Goal: Obtain resource: Download file/media

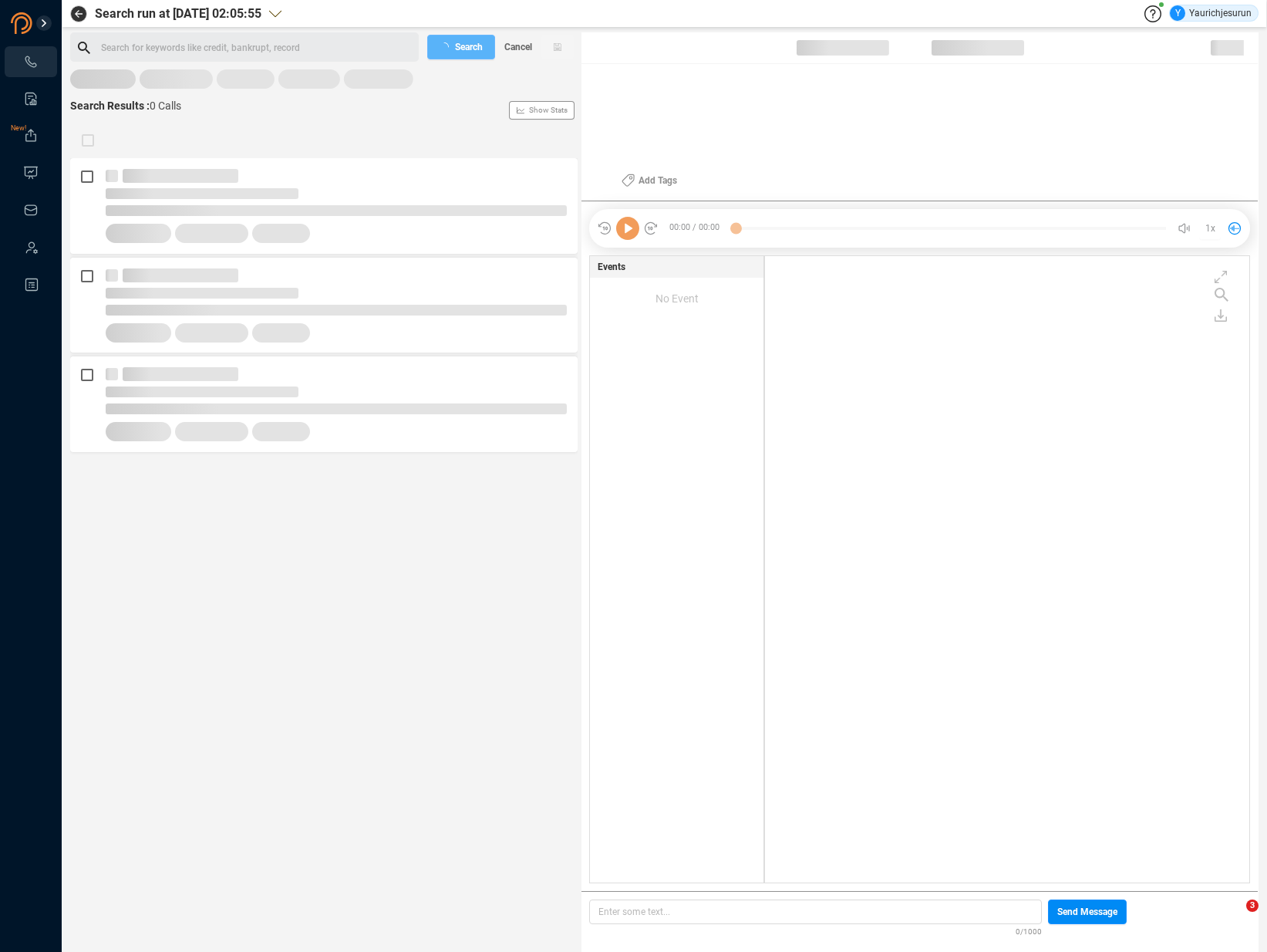
scroll to position [624, 476]
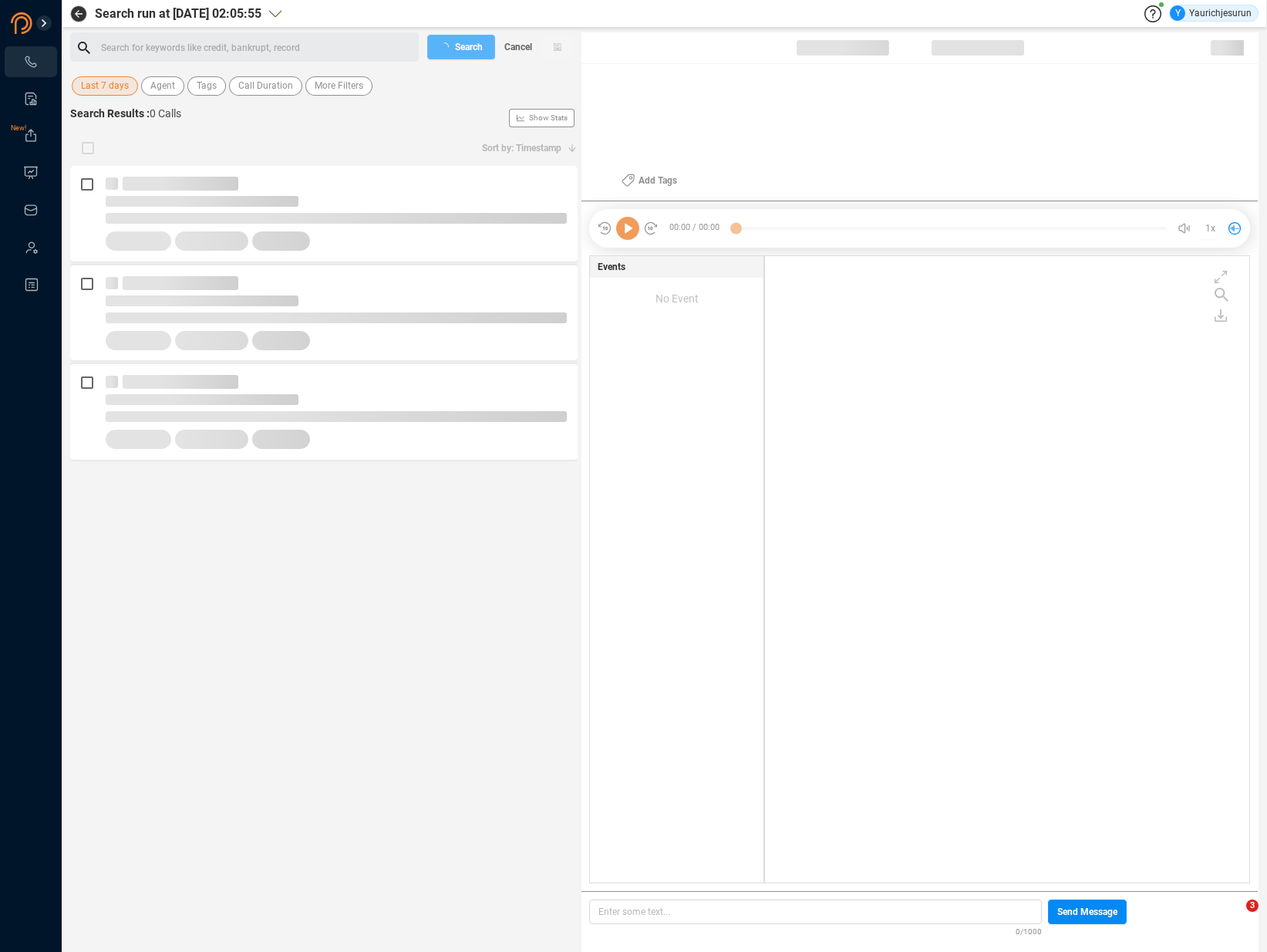
click at [112, 85] on span "Last 7 days" at bounding box center [104, 86] width 48 height 19
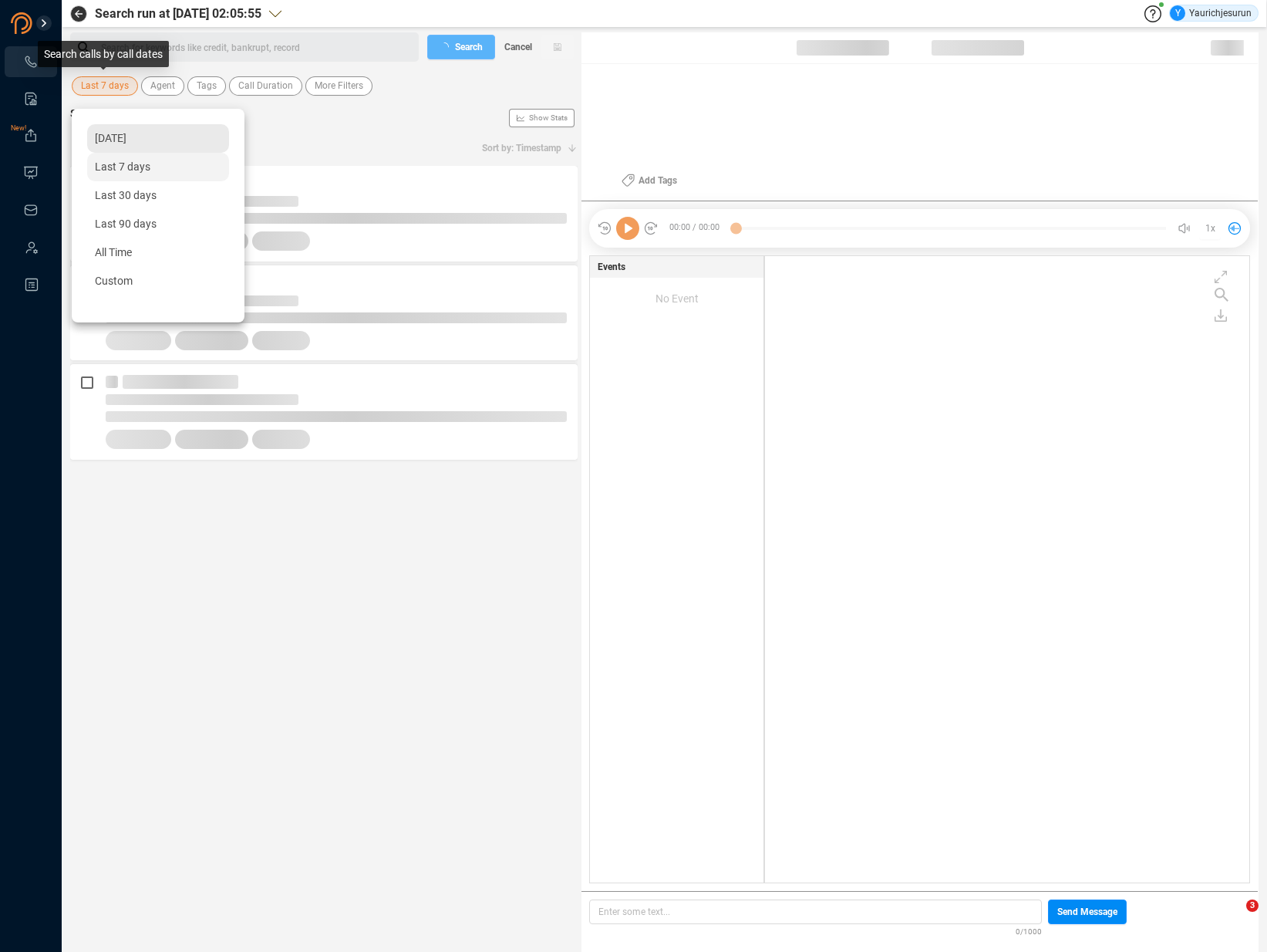
click at [111, 138] on span "[DATE]" at bounding box center [111, 138] width 31 height 12
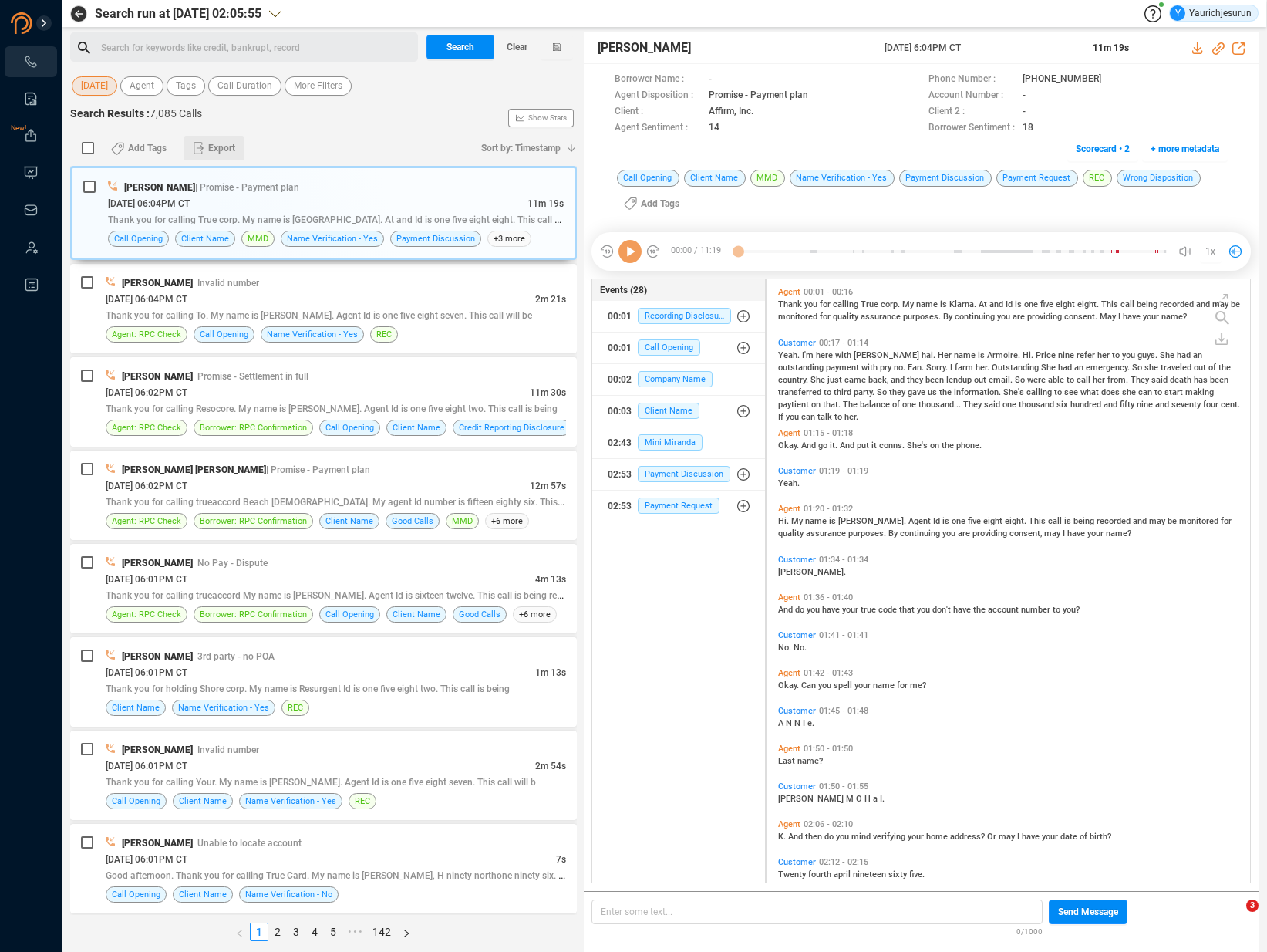
scroll to position [600, 475]
click at [213, 152] on span "Export" at bounding box center [221, 148] width 27 height 24
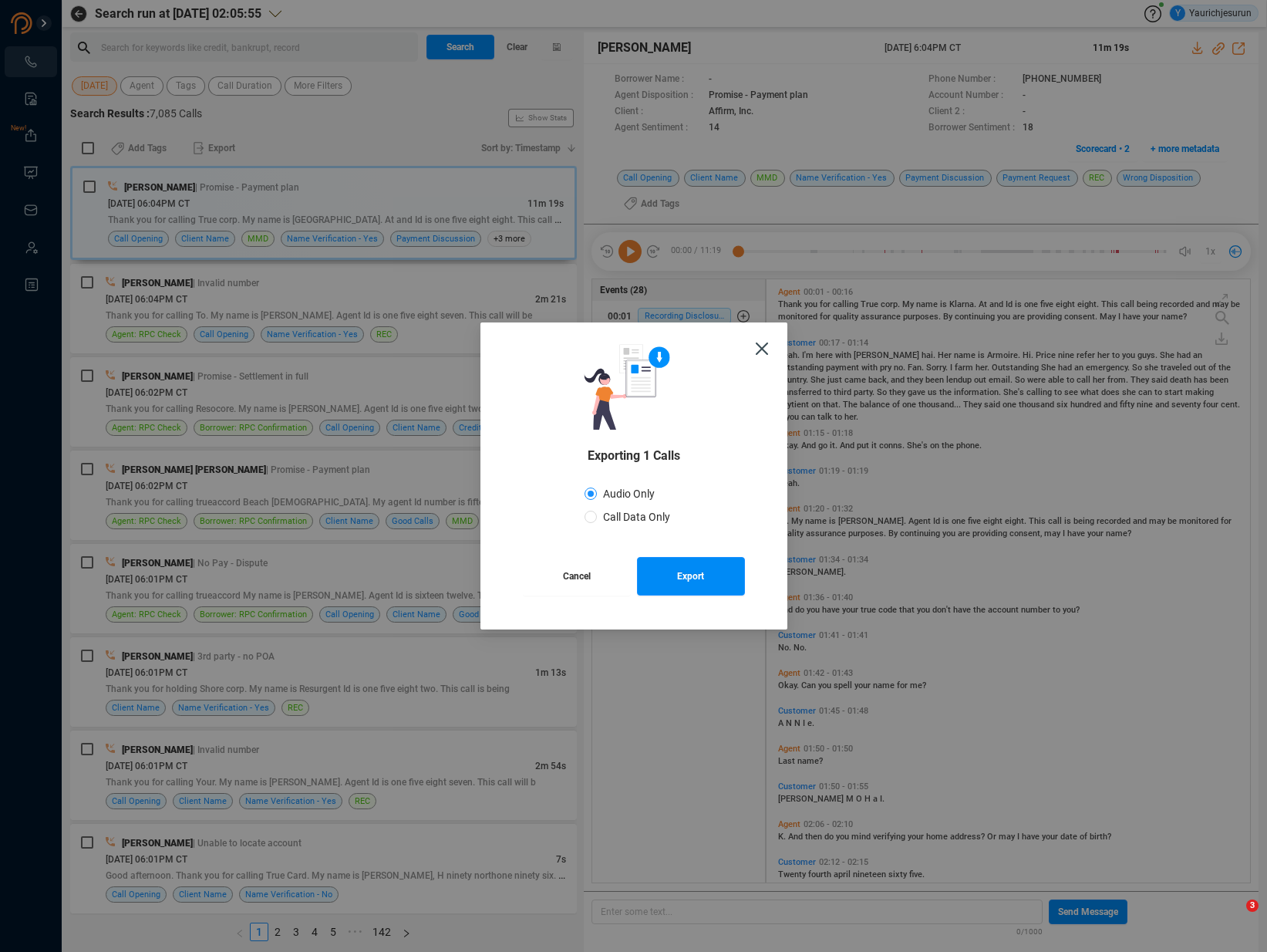
click at [590, 578] on span "Cancel" at bounding box center [576, 576] width 28 height 38
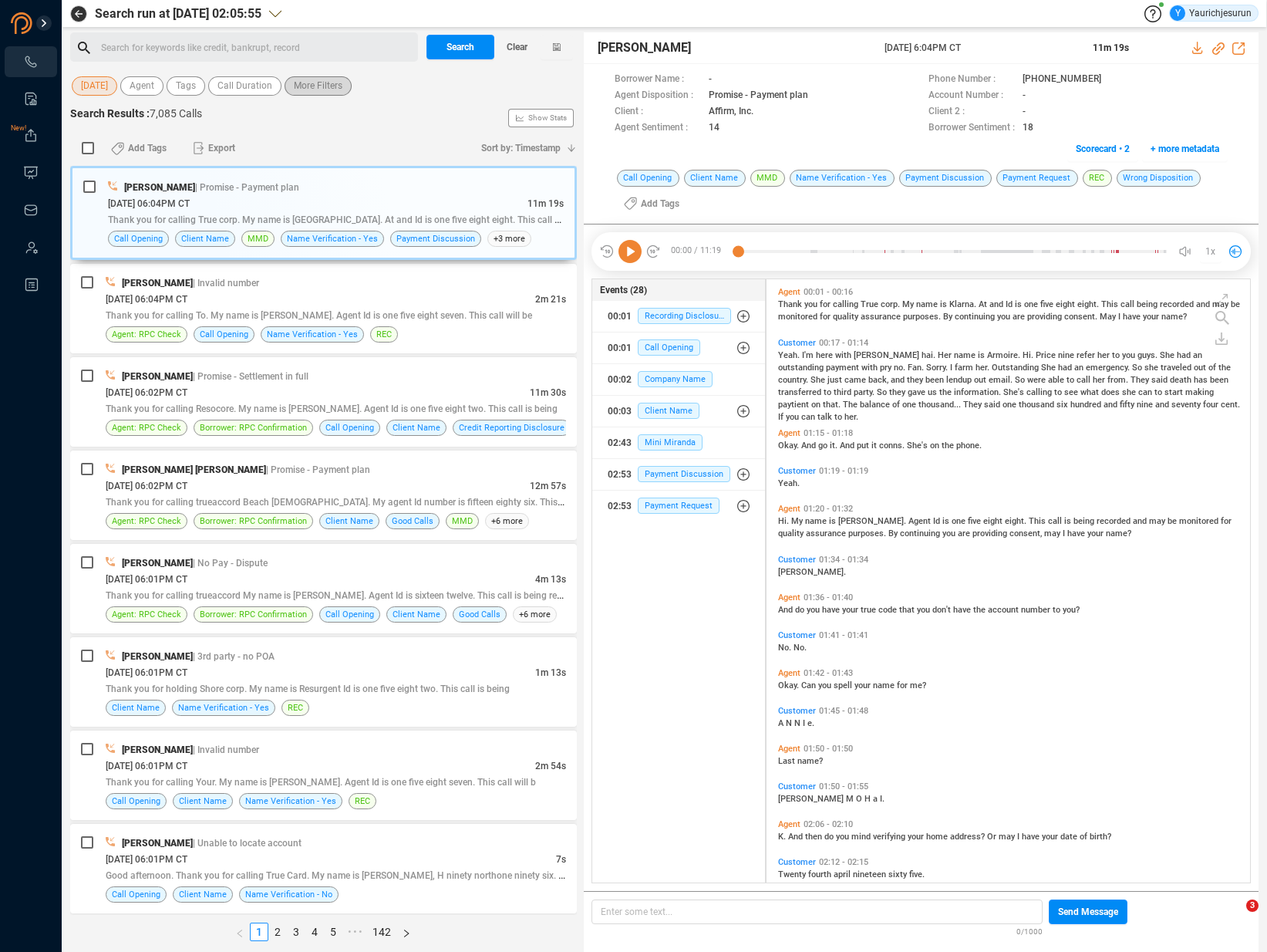
click at [315, 83] on span "More Filters" at bounding box center [318, 86] width 49 height 19
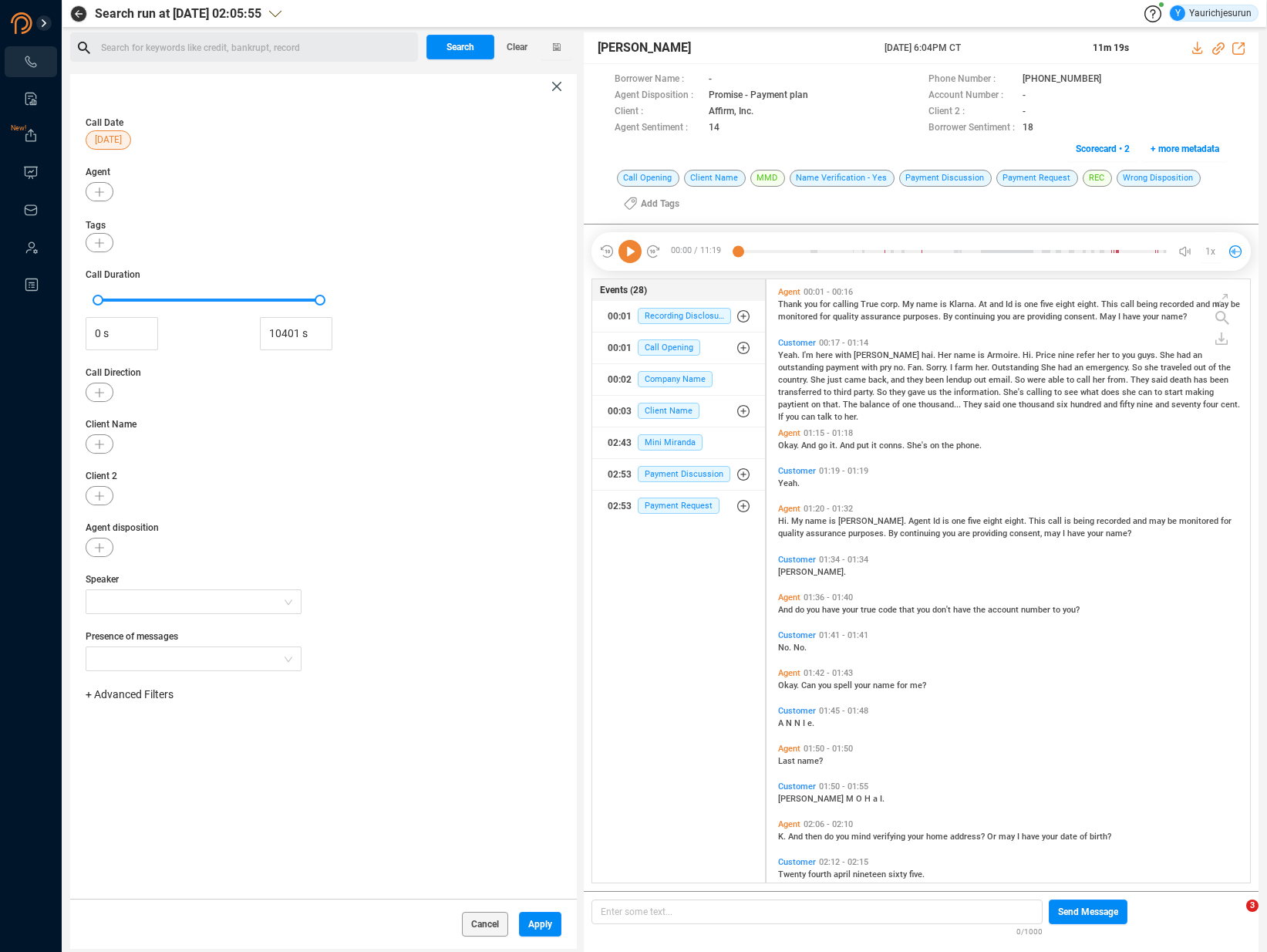
click at [138, 698] on span "+ Advanced Filters" at bounding box center [129, 694] width 88 height 12
click at [152, 825] on span "Phone Number" at bounding box center [137, 823] width 71 height 12
click at [259, 759] on div "Enter a comma separated list ﻿" at bounding box center [239, 743] width 293 height 33
click at [540, 918] on span "Apply" at bounding box center [540, 924] width 24 height 24
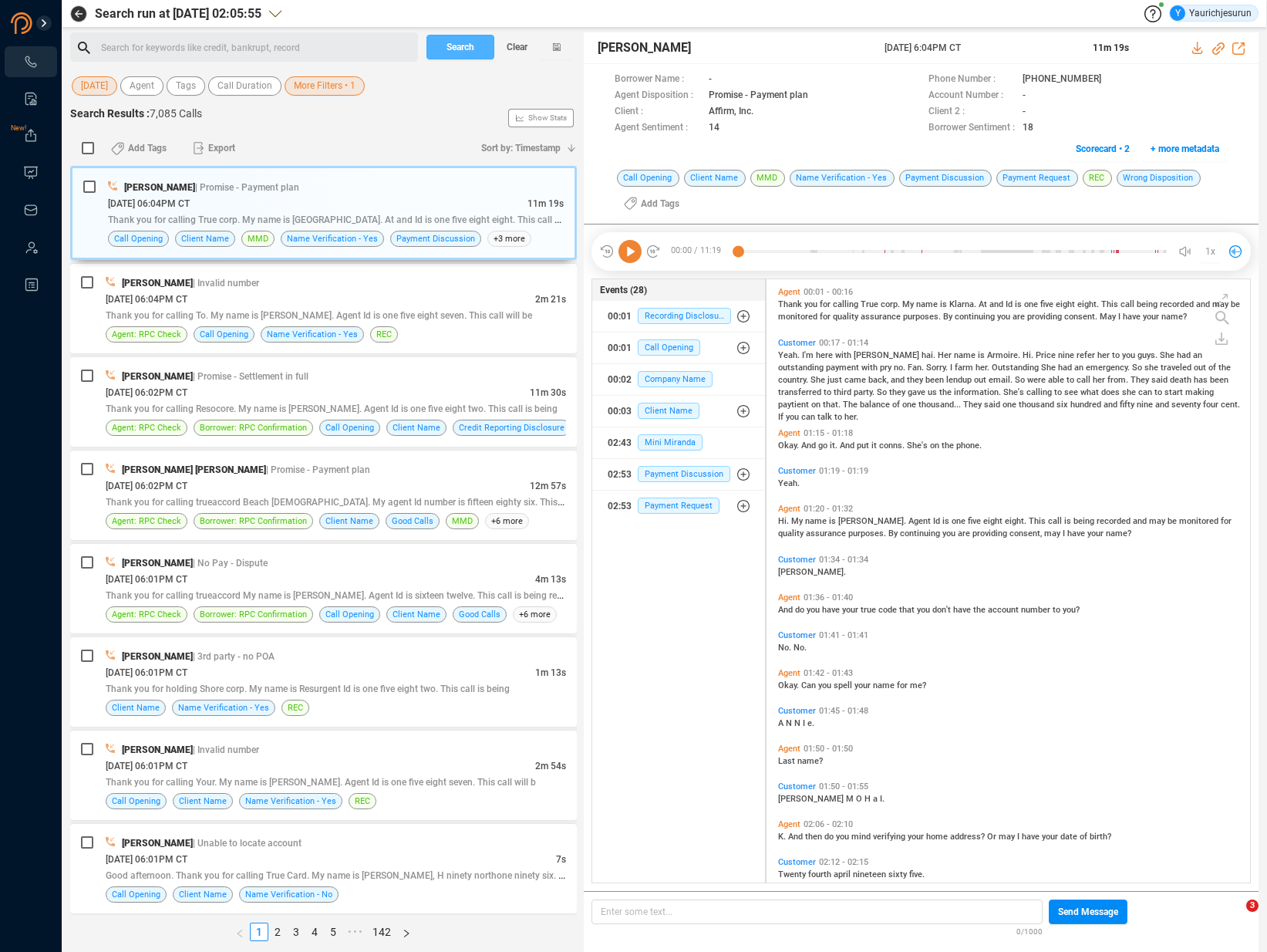
click at [470, 51] on span "Search" at bounding box center [461, 47] width 28 height 24
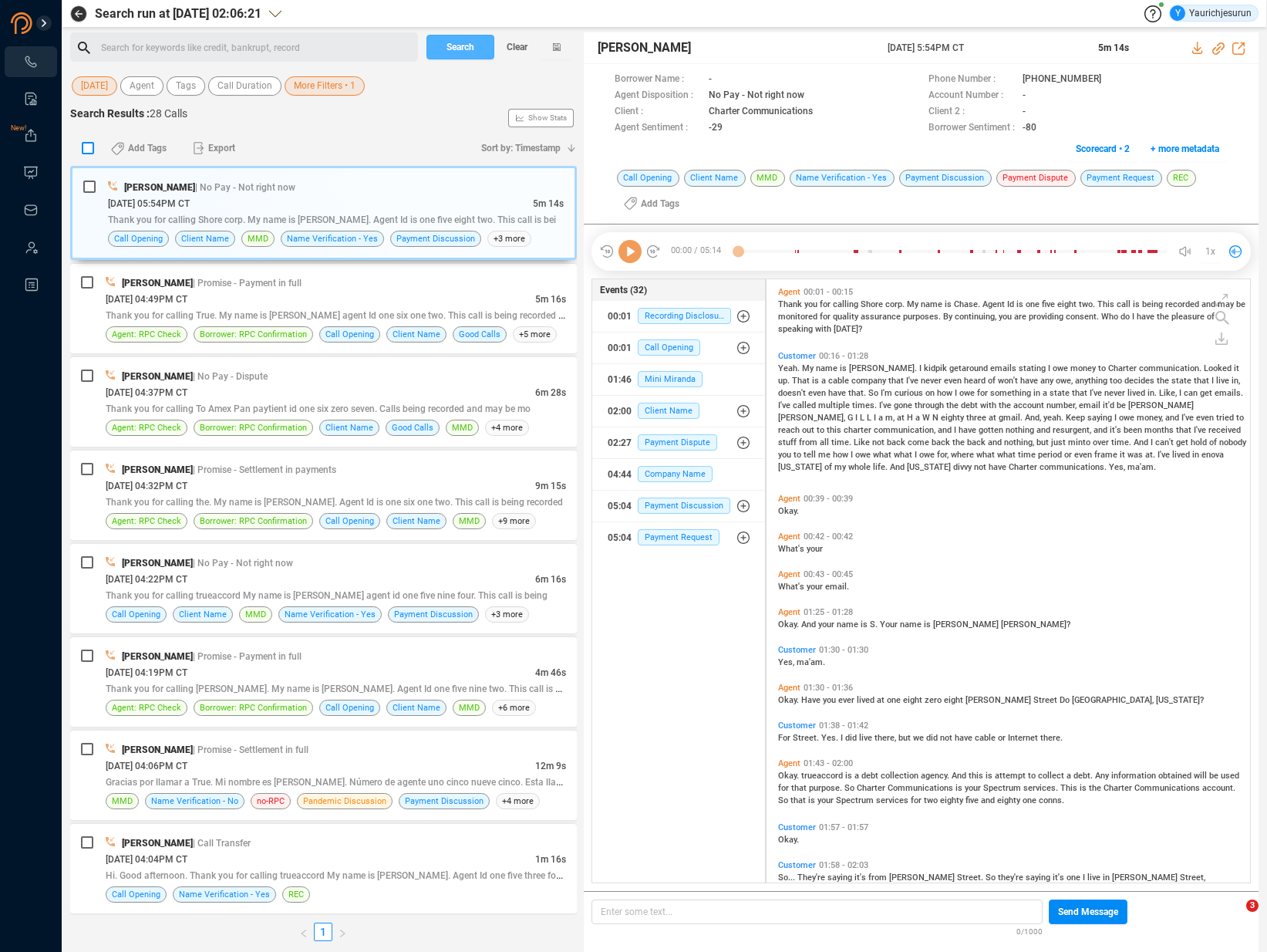
scroll to position [600, 475]
click at [84, 143] on input "checkbox" at bounding box center [88, 148] width 12 height 12
checkbox input "true"
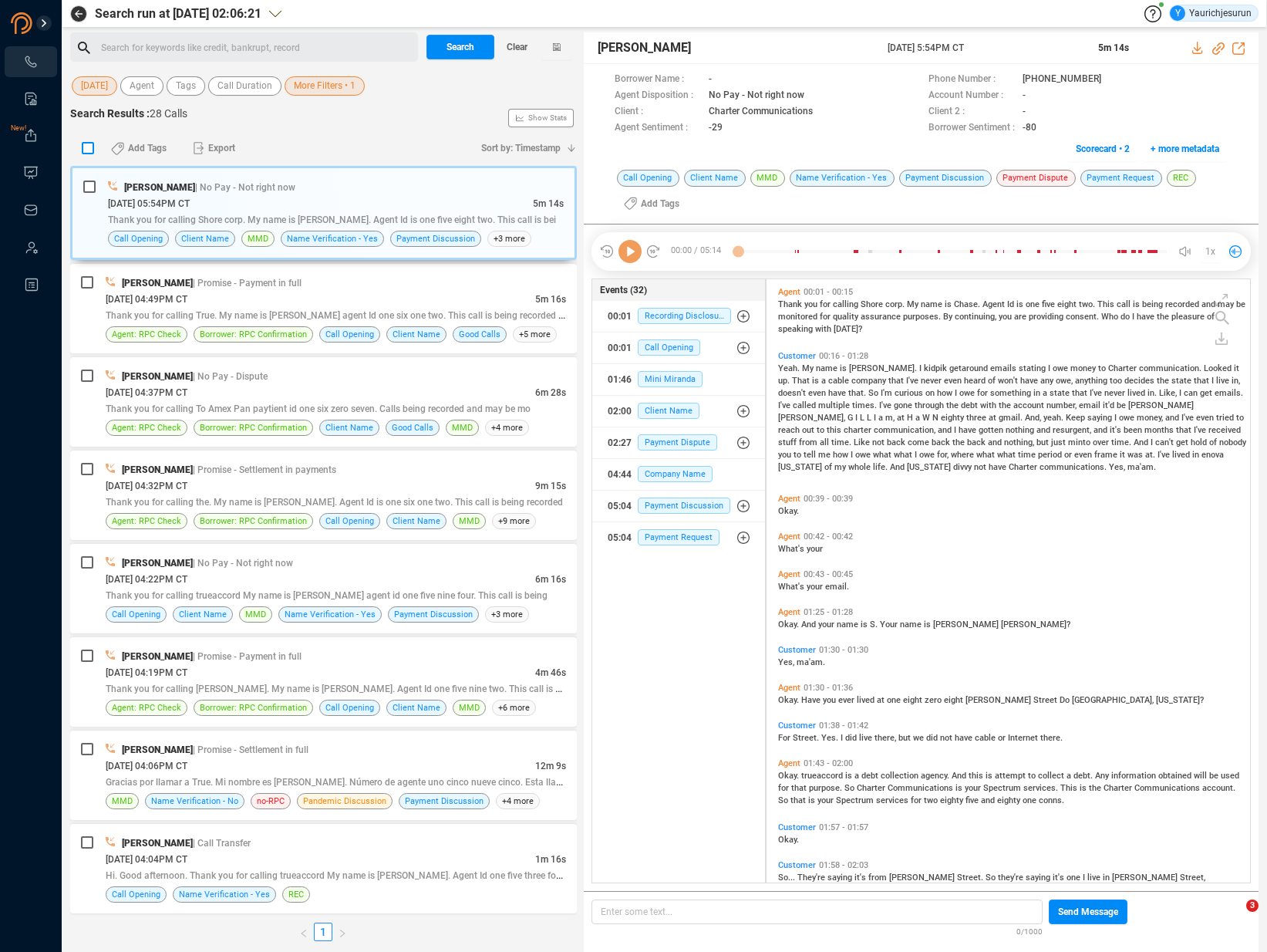
checkbox input "true"
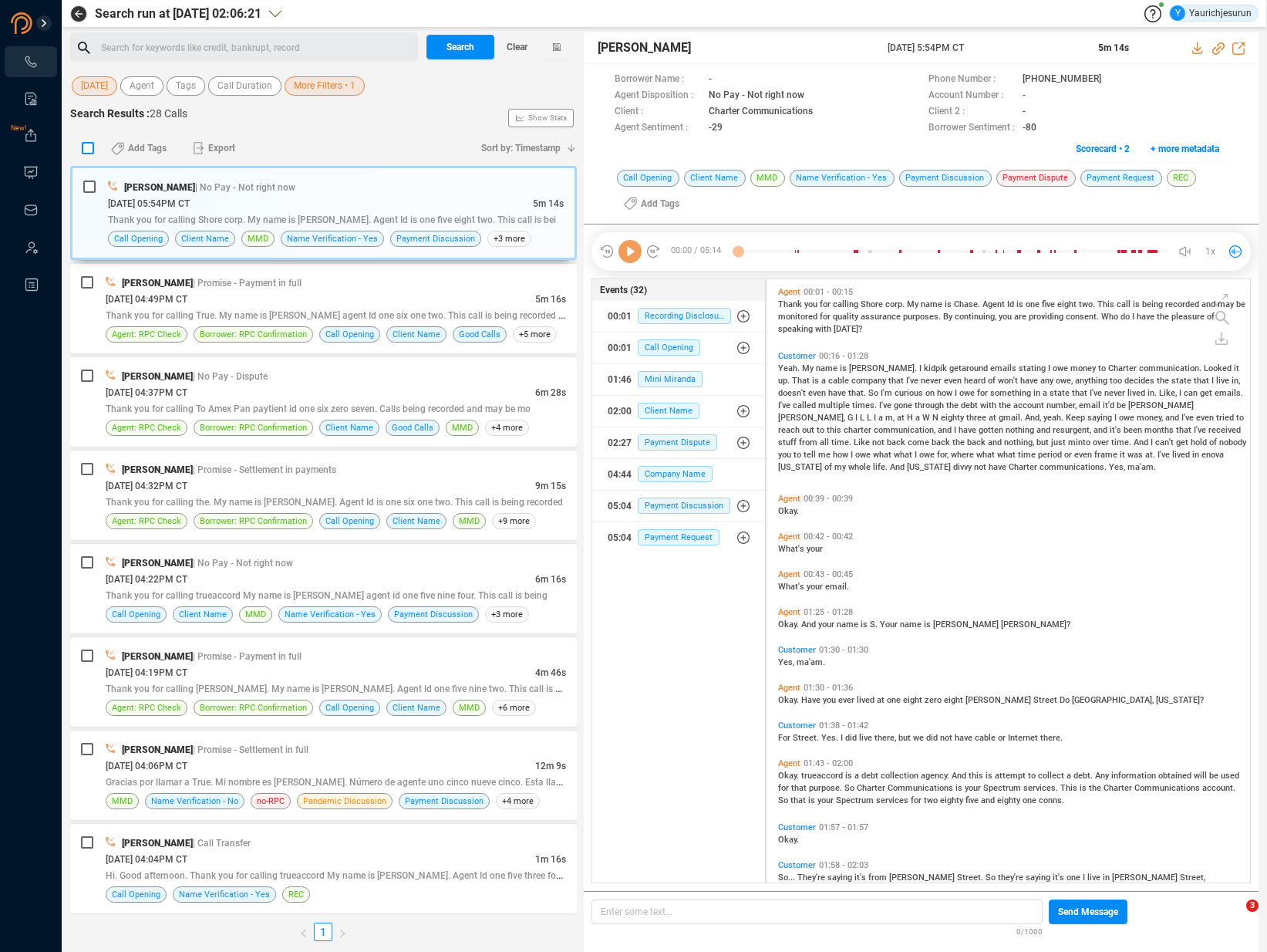
checkbox input "true"
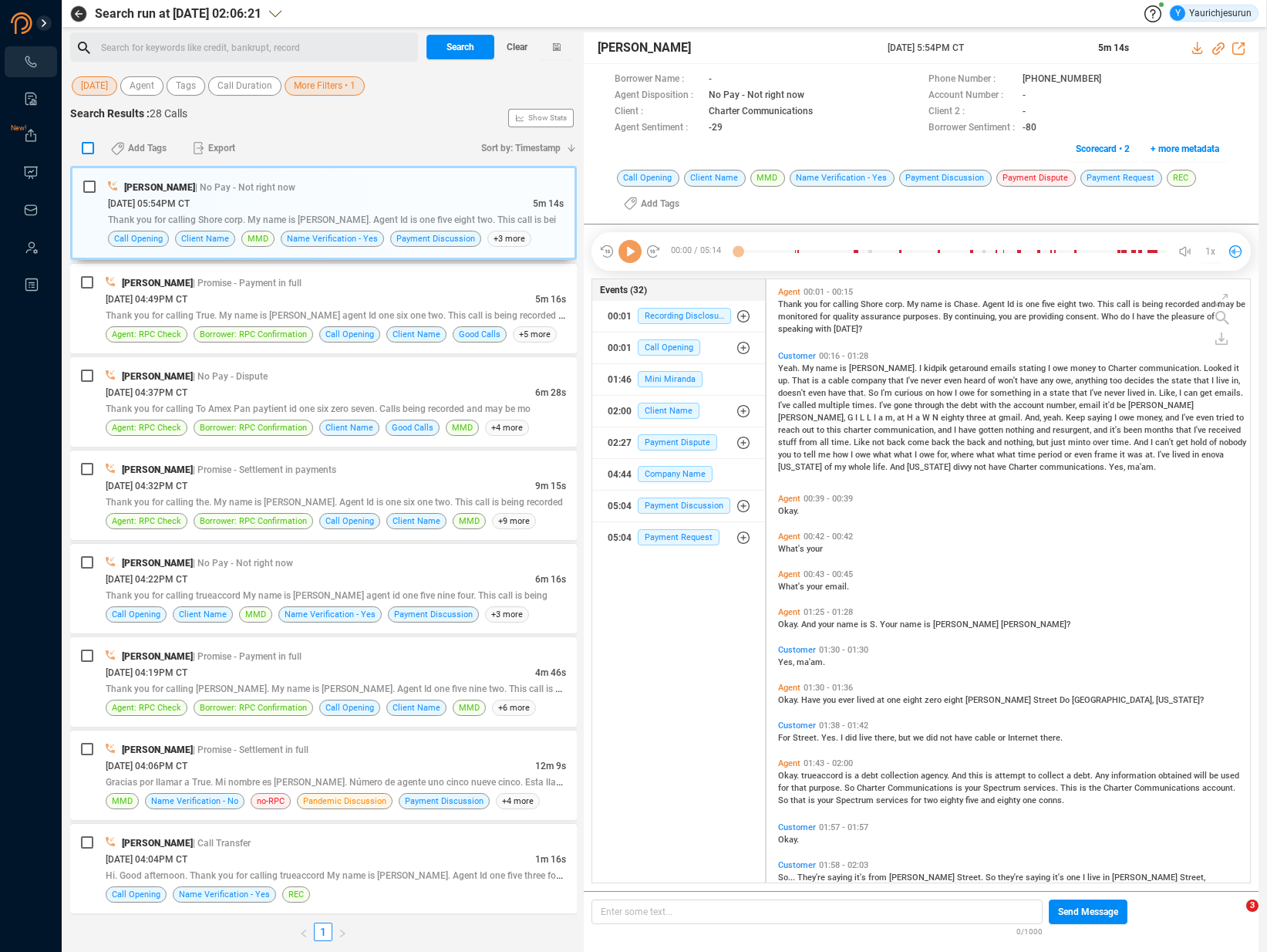
checkbox input "true"
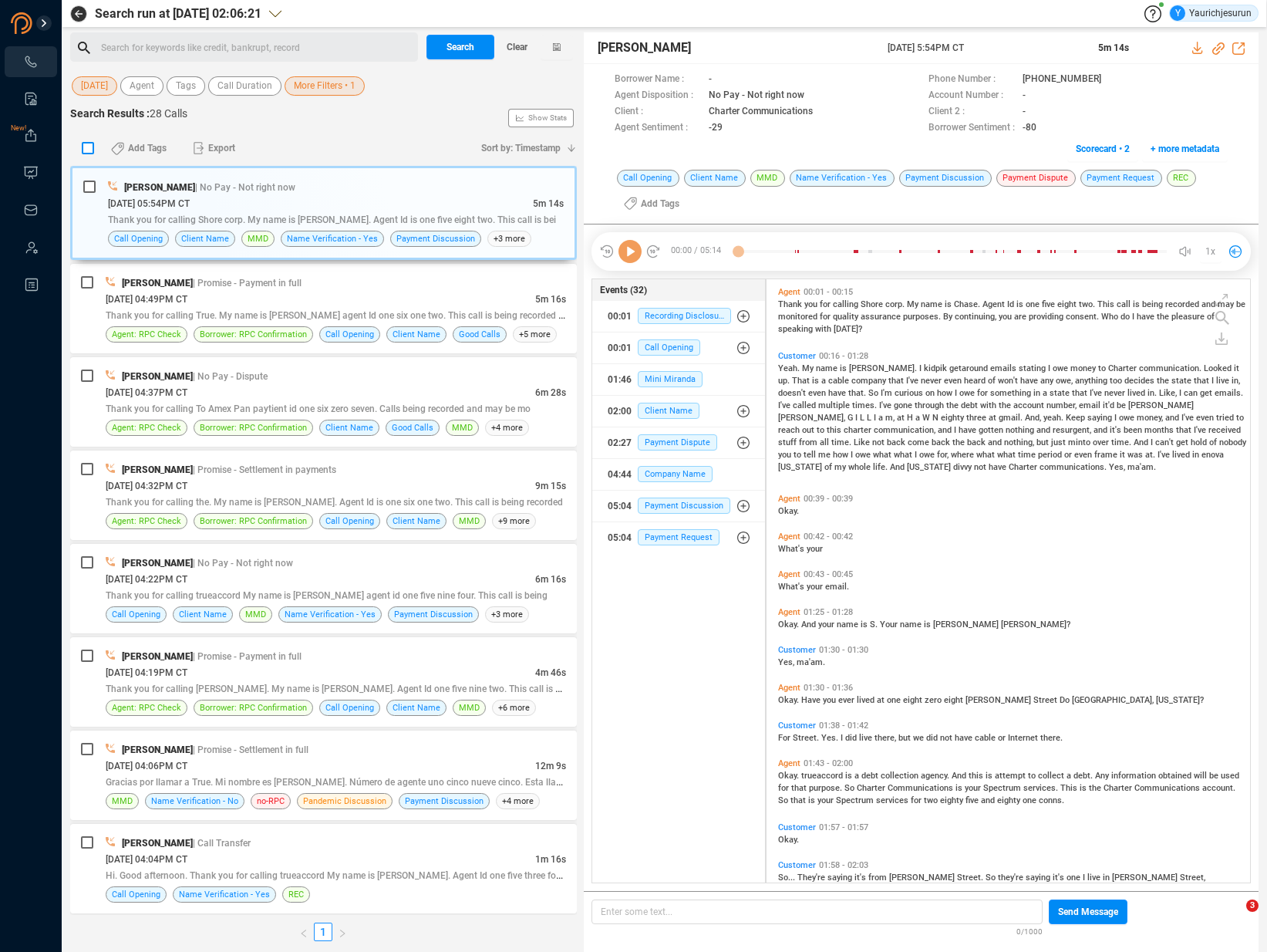
checkbox input "true"
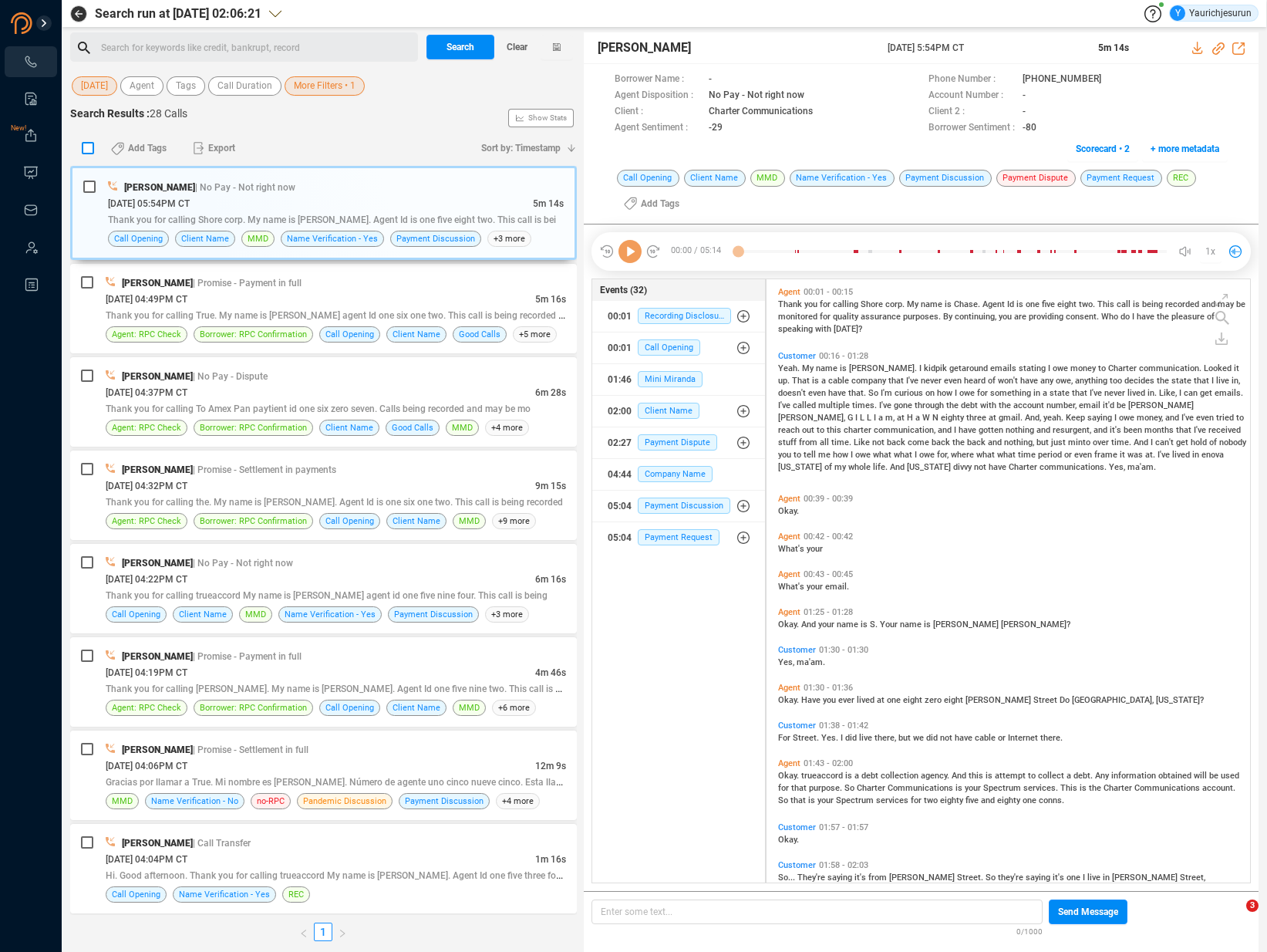
checkbox input "true"
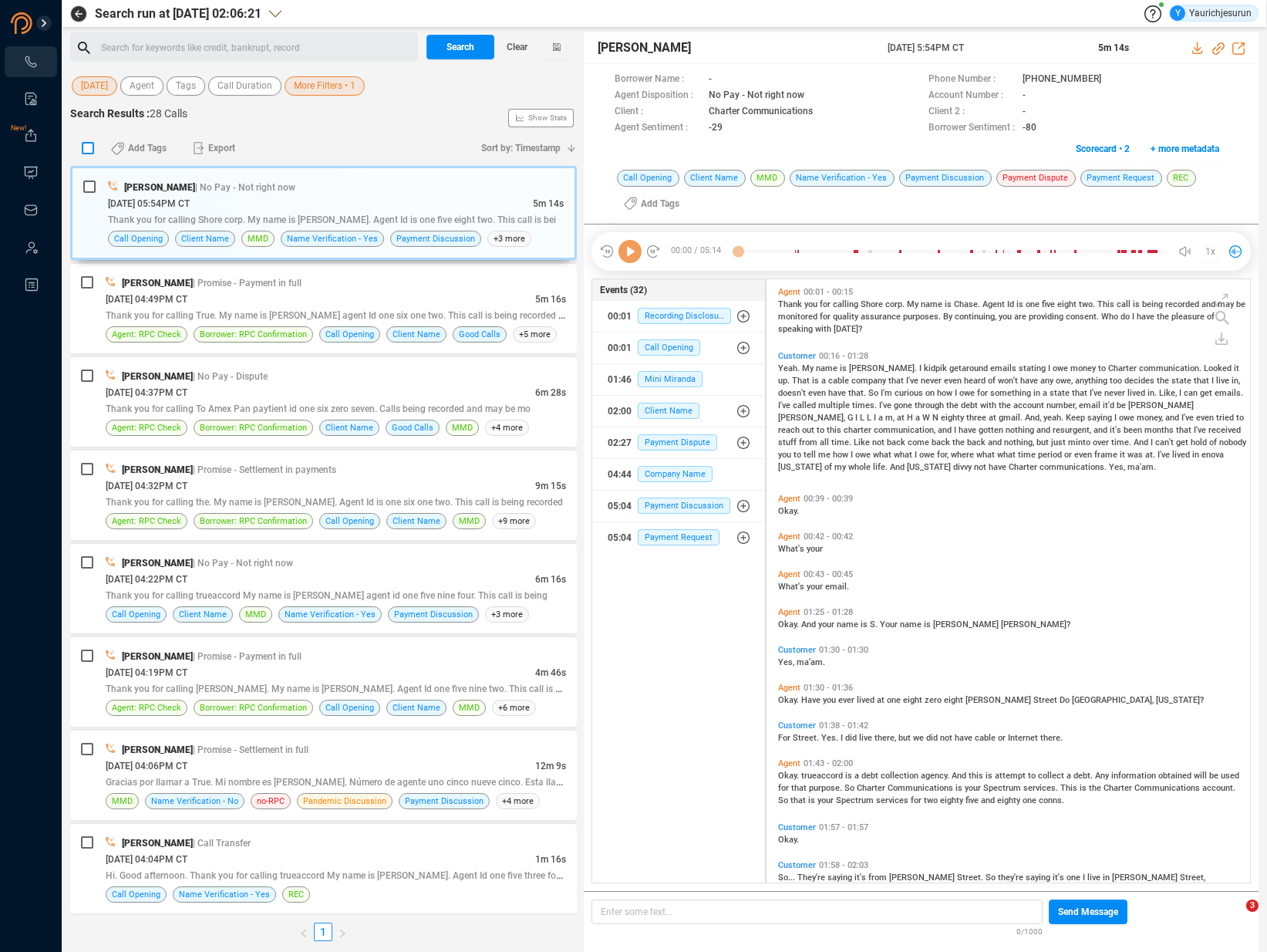
checkbox input "true"
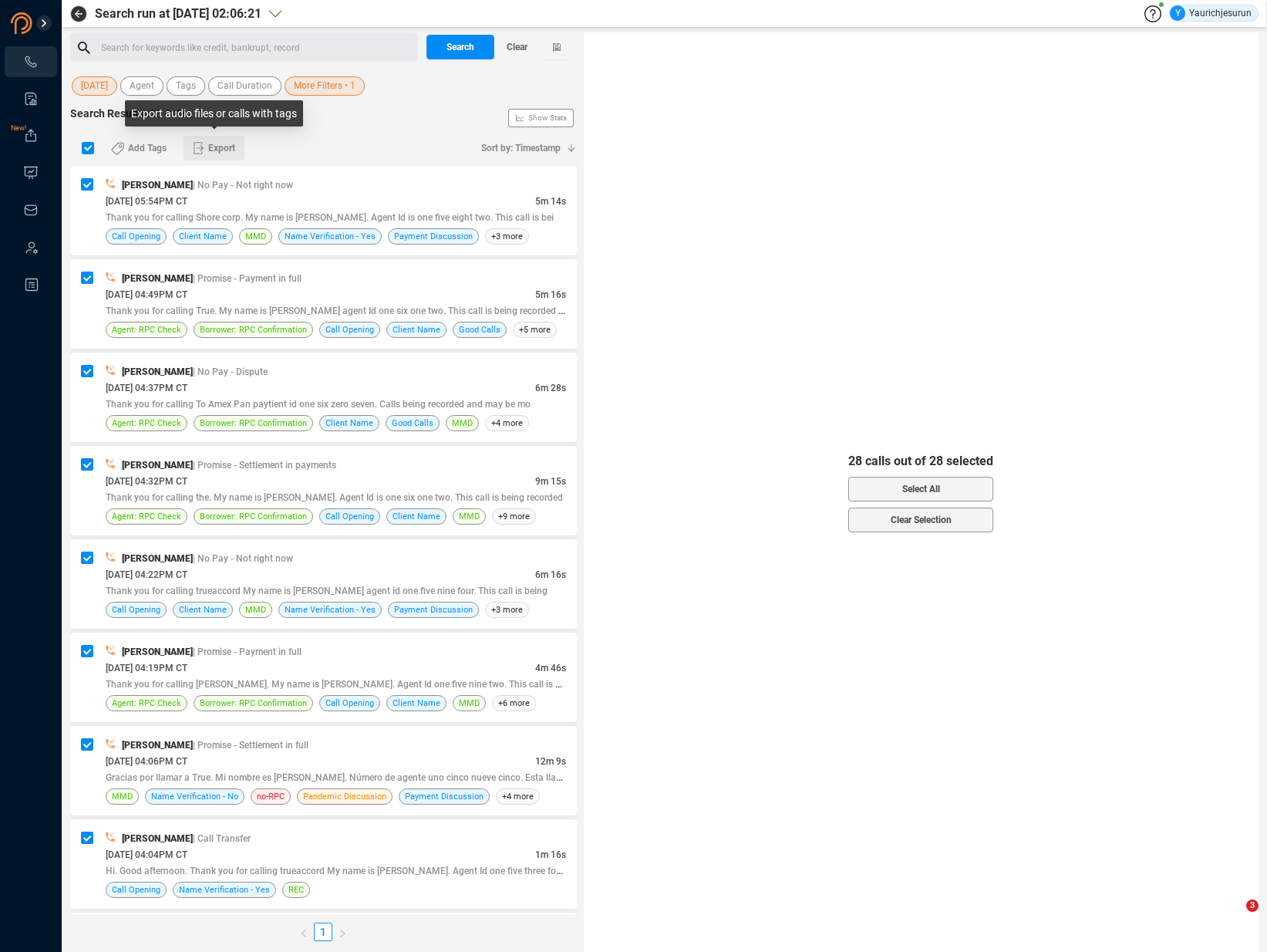
click at [227, 145] on span "Export" at bounding box center [221, 148] width 27 height 24
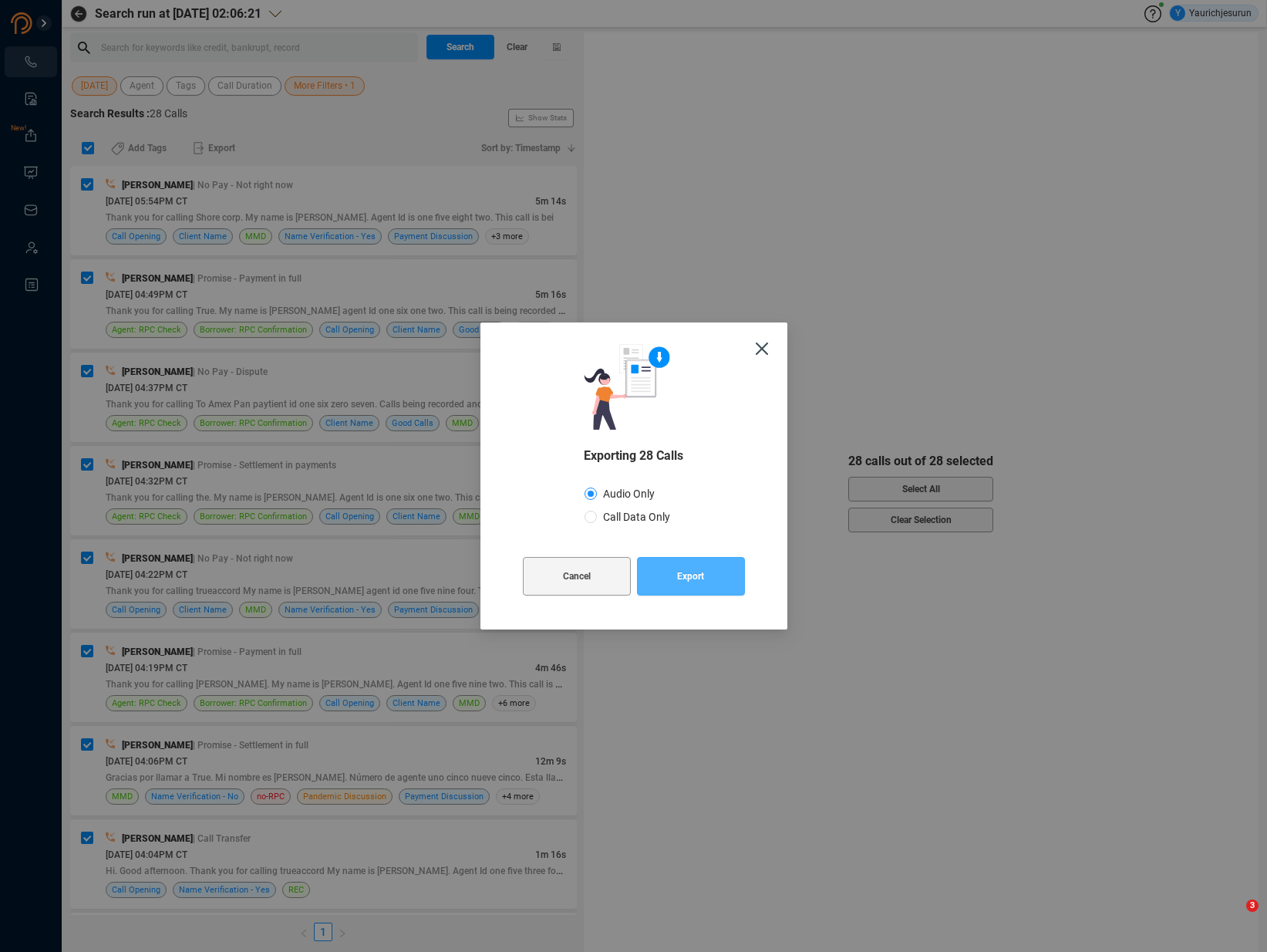
click at [688, 573] on span "Export" at bounding box center [691, 576] width 27 height 38
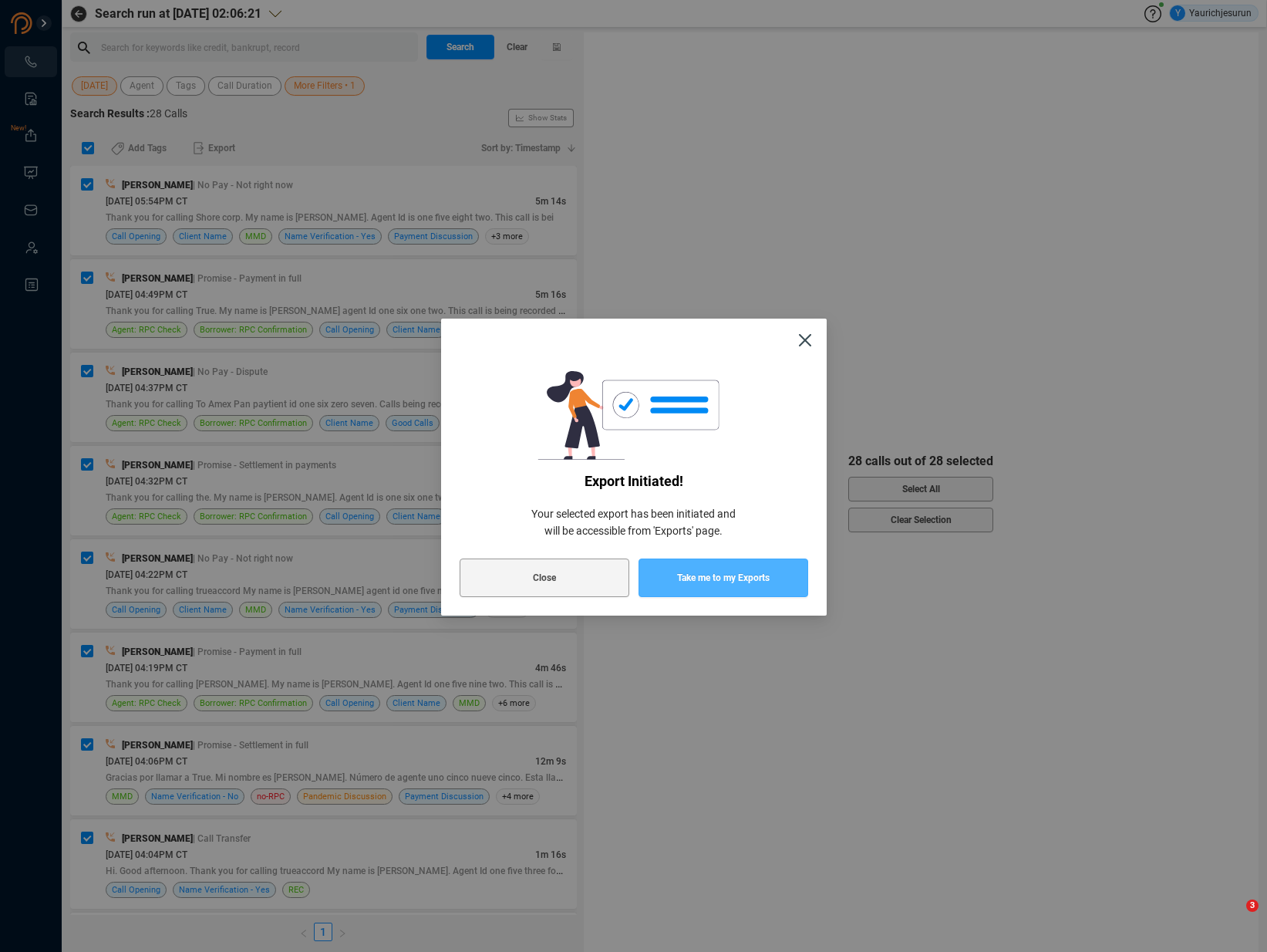
click at [688, 573] on span "Take me to my Exports" at bounding box center [724, 577] width 92 height 38
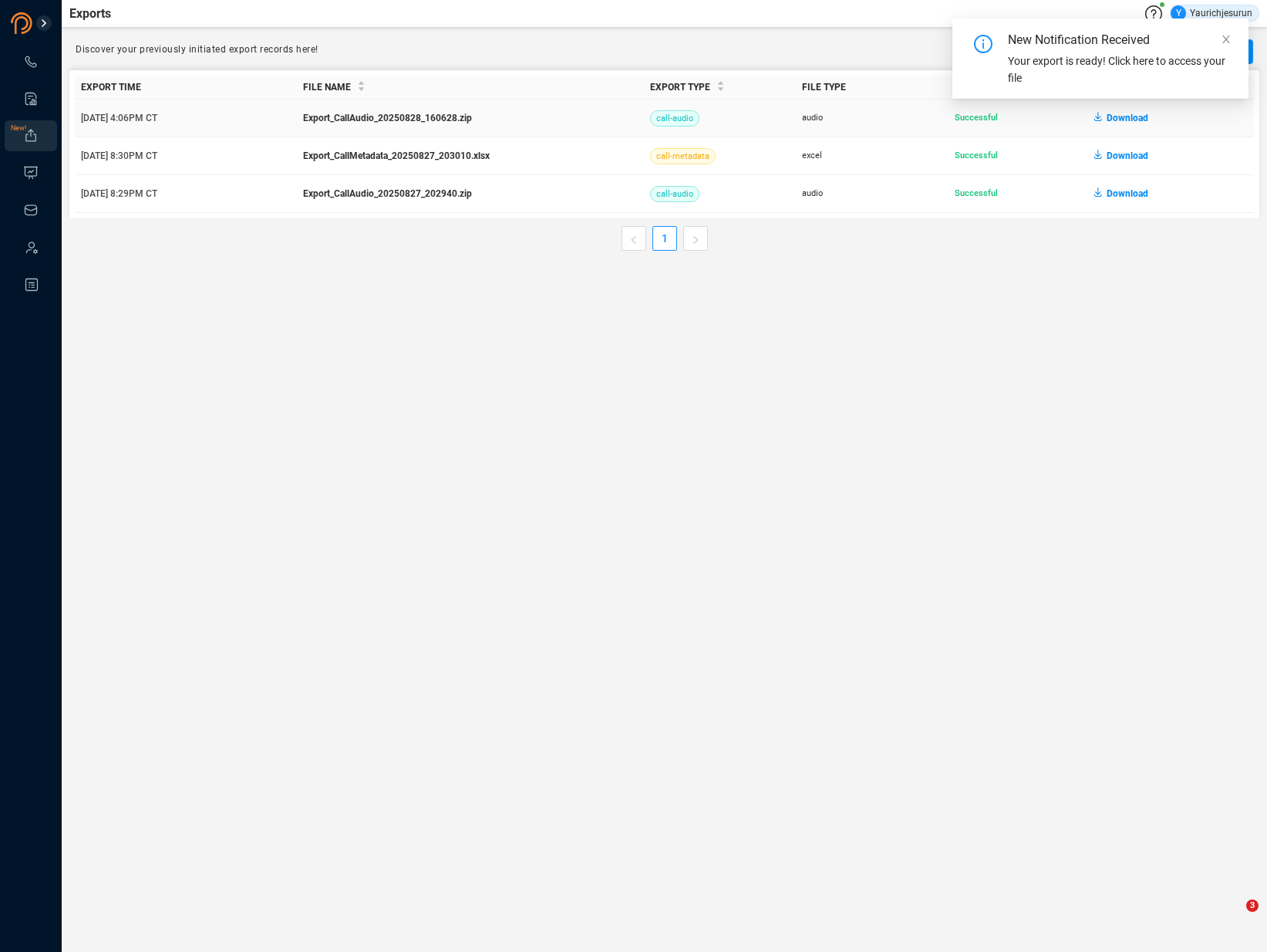
click at [1123, 118] on span "Download" at bounding box center [1128, 118] width 42 height 24
